Goal: Find specific page/section: Find specific page/section

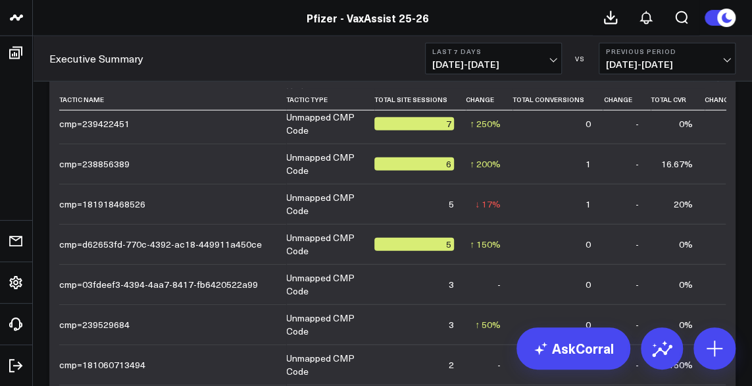
scroll to position [1502, 0]
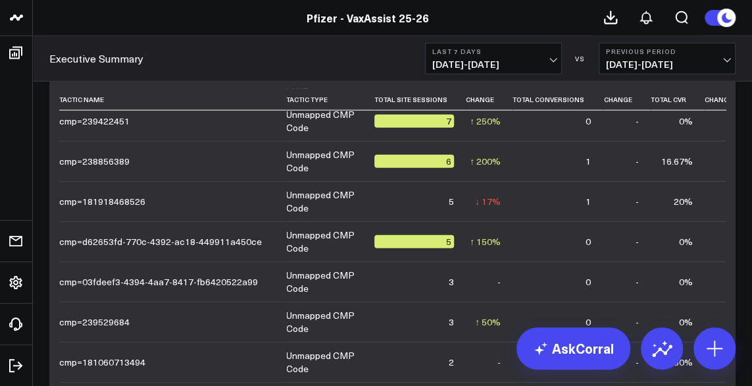
click at [66, 19] on div "Pfizer - VaxAssist 25-26" at bounding box center [368, 18] width 736 height 14
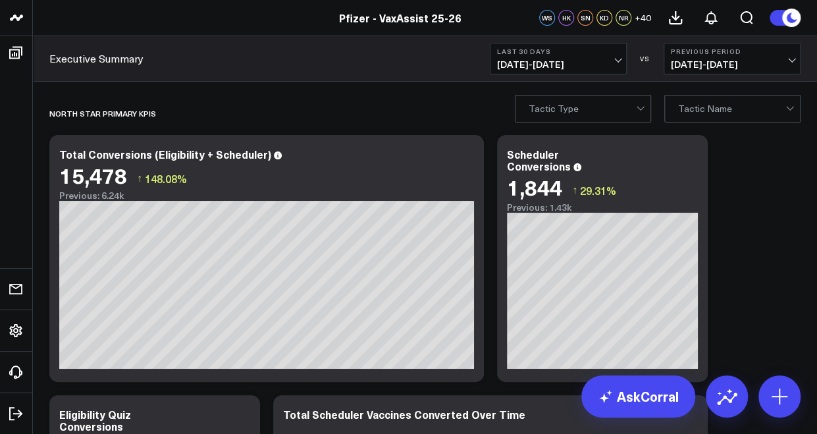
click at [509, 59] on span "07/23/25 - 08/21/25" at bounding box center [558, 64] width 122 height 11
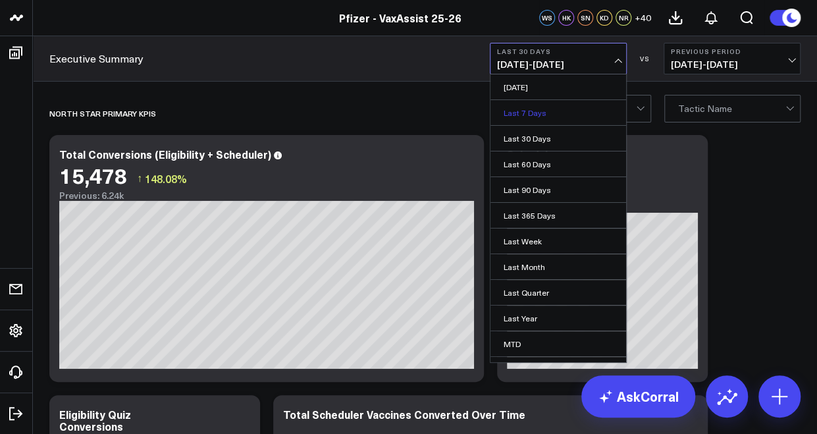
click at [524, 116] on link "Last 7 Days" at bounding box center [558, 112] width 136 height 25
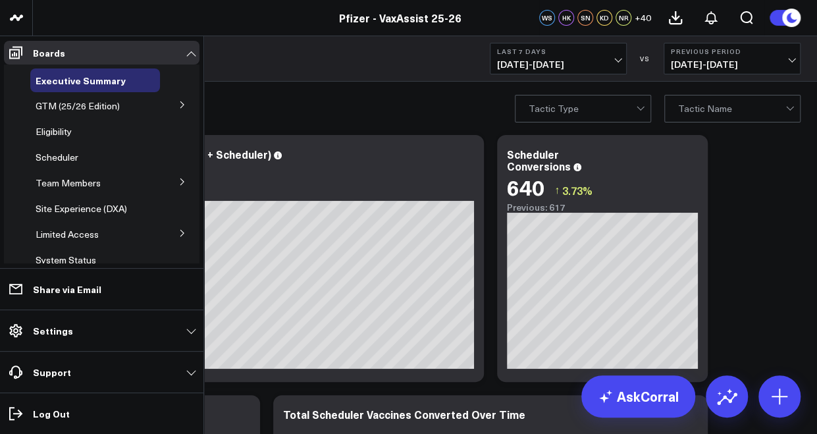
click at [178, 185] on icon at bounding box center [182, 182] width 8 height 8
click at [68, 236] on span "[PERSON_NAME]'s Board" at bounding box center [84, 245] width 83 height 23
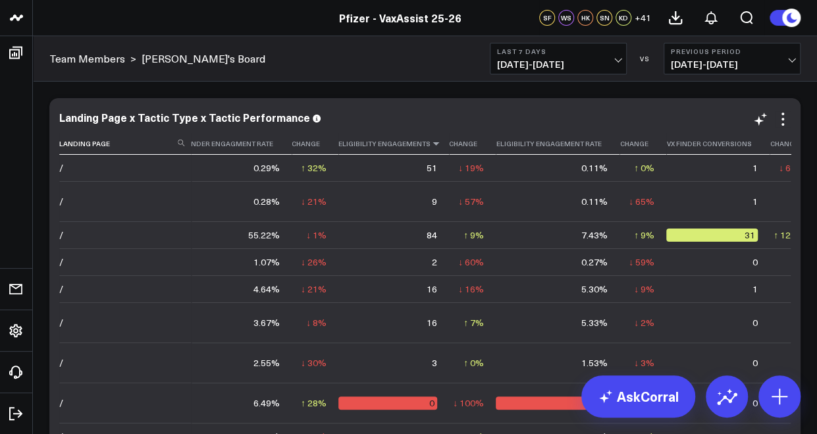
scroll to position [0, 794]
click at [750, 145] on icon at bounding box center [755, 143] width 11 height 8
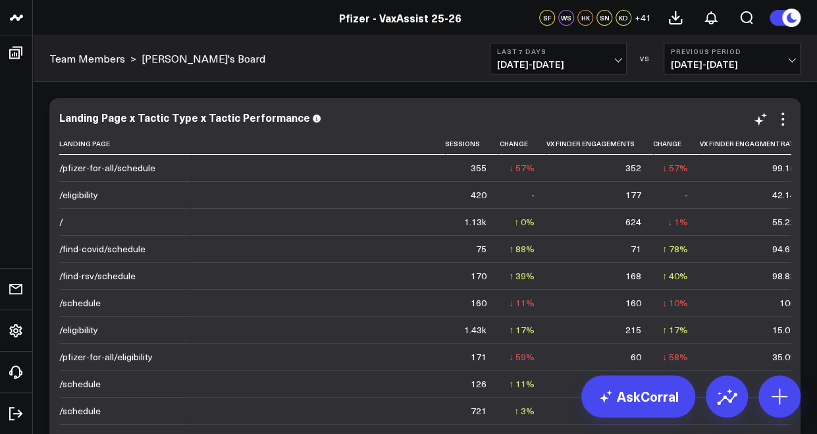
scroll to position [0, 0]
